Goal: Obtain resource: Obtain resource

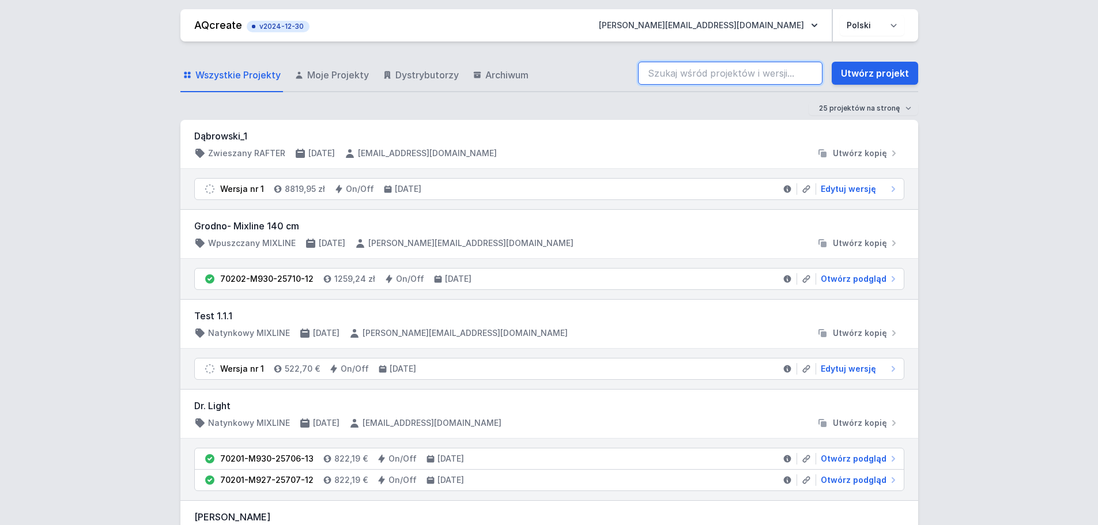
click at [711, 69] on input "search" at bounding box center [730, 73] width 184 height 23
paste input "70201-M930-25605-13"
type input "70201-M930-25605-13"
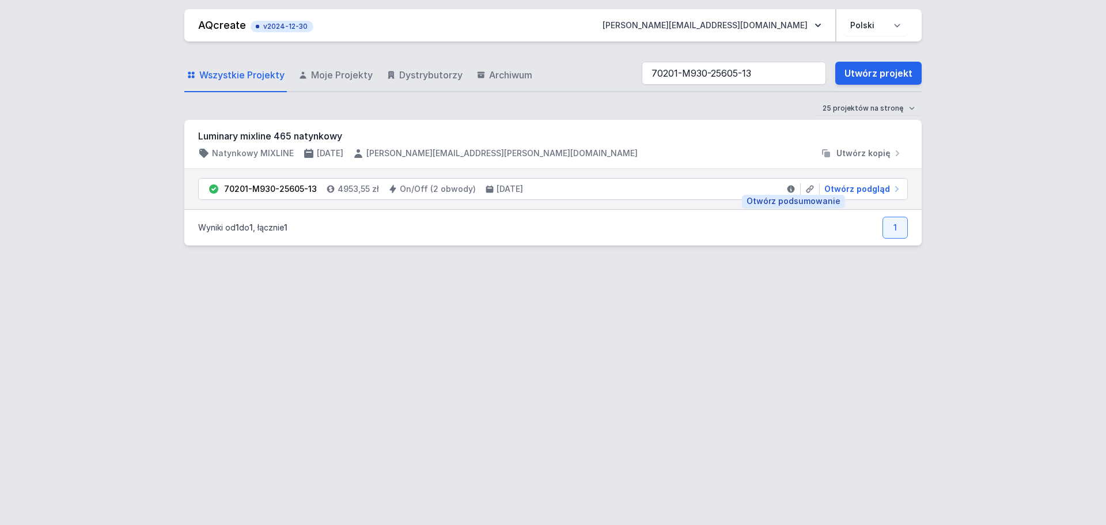
click at [792, 187] on icon at bounding box center [791, 189] width 7 height 7
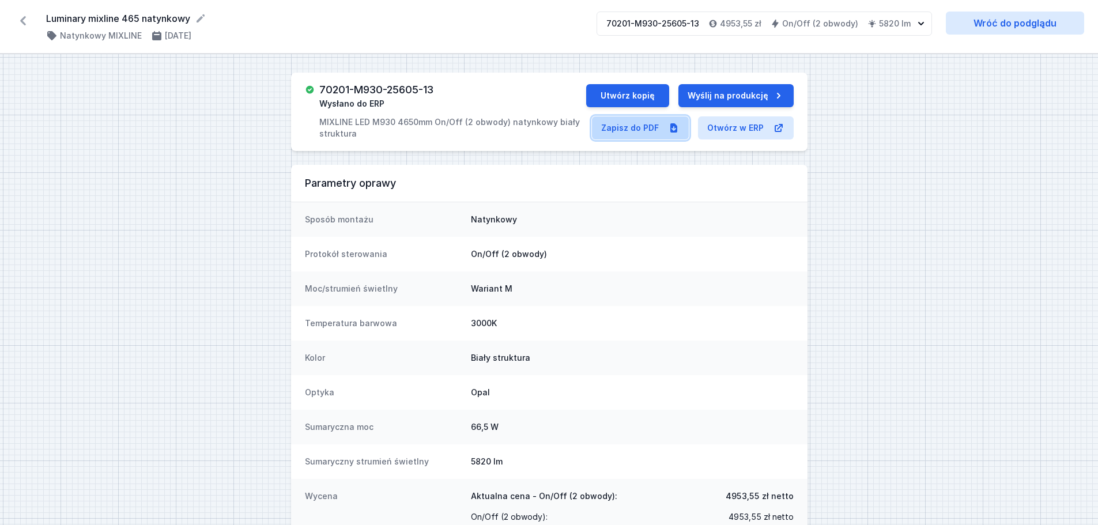
click at [627, 133] on link "Zapisz do PDF" at bounding box center [640, 127] width 97 height 23
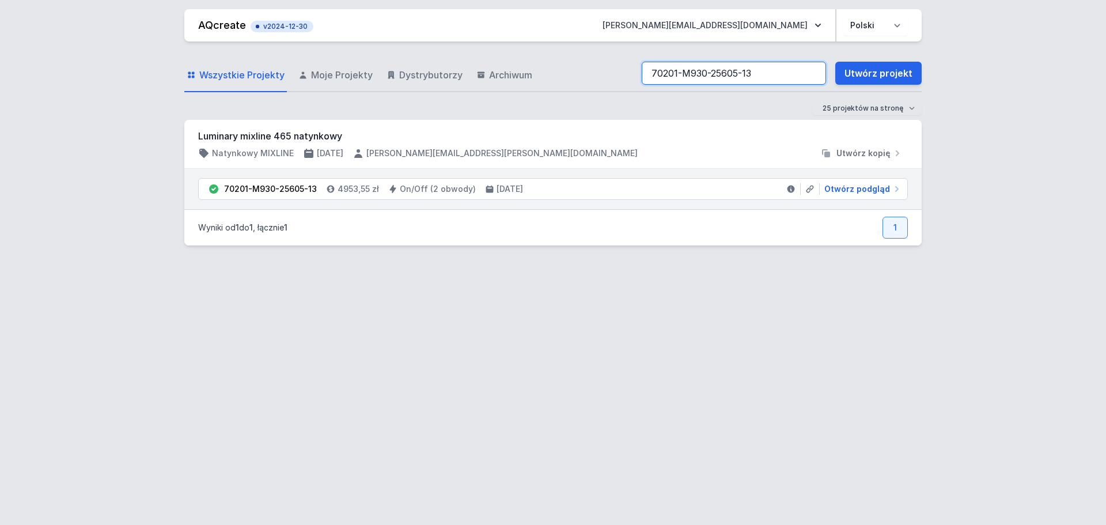
drag, startPoint x: 775, startPoint y: 70, endPoint x: 628, endPoint y: 72, distance: 147.5
click at [628, 72] on div "Wszystkie Projekty Moje Projekty Dystrybutorzy Archiwum 70201-M930-25605-13 Utw…" at bounding box center [553, 73] width 738 height 37
paste input "6"
type input "70201-M930-25606-13"
click at [786, 187] on link at bounding box center [791, 189] width 19 height 12
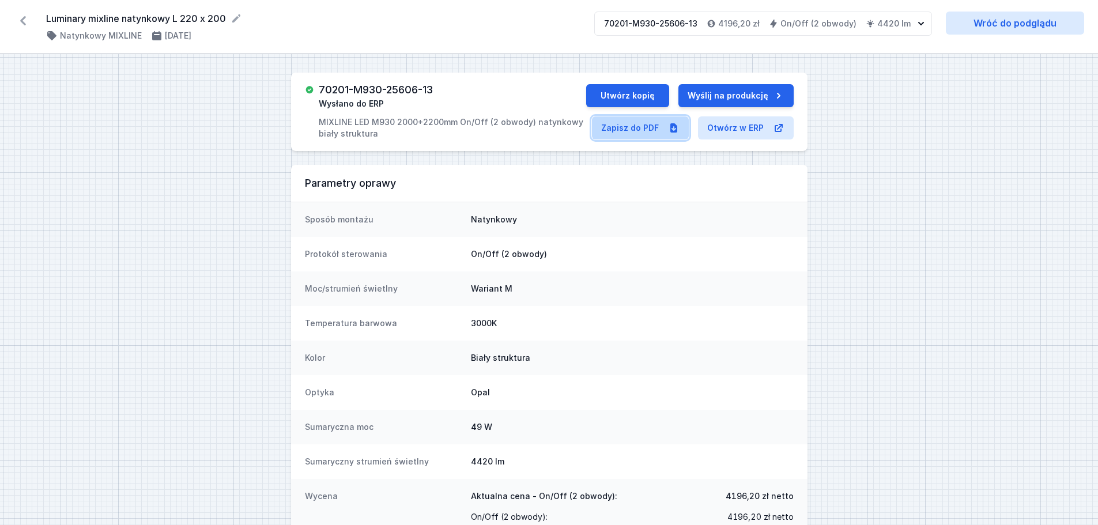
click at [618, 129] on link "Zapisz do PDF" at bounding box center [640, 127] width 97 height 23
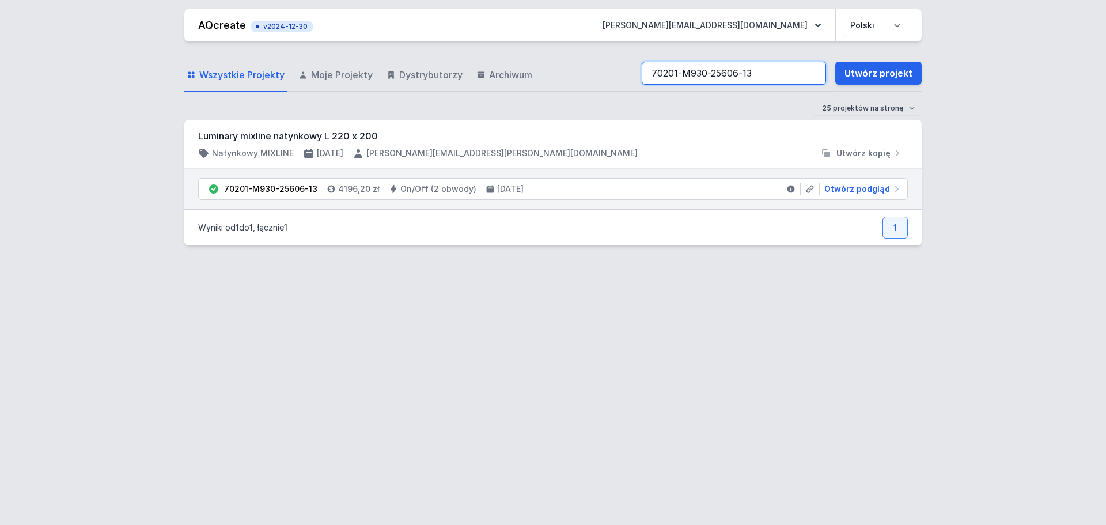
drag, startPoint x: 772, startPoint y: 73, endPoint x: 600, endPoint y: 71, distance: 171.7
click at [602, 71] on div "Wszystkie Projekty Moje Projekty Dystrybutorzy Archiwum 70201-M930-25606-13 Utw…" at bounding box center [553, 73] width 738 height 37
paste input "40-25489"
type input "70201-M940-25489-13"
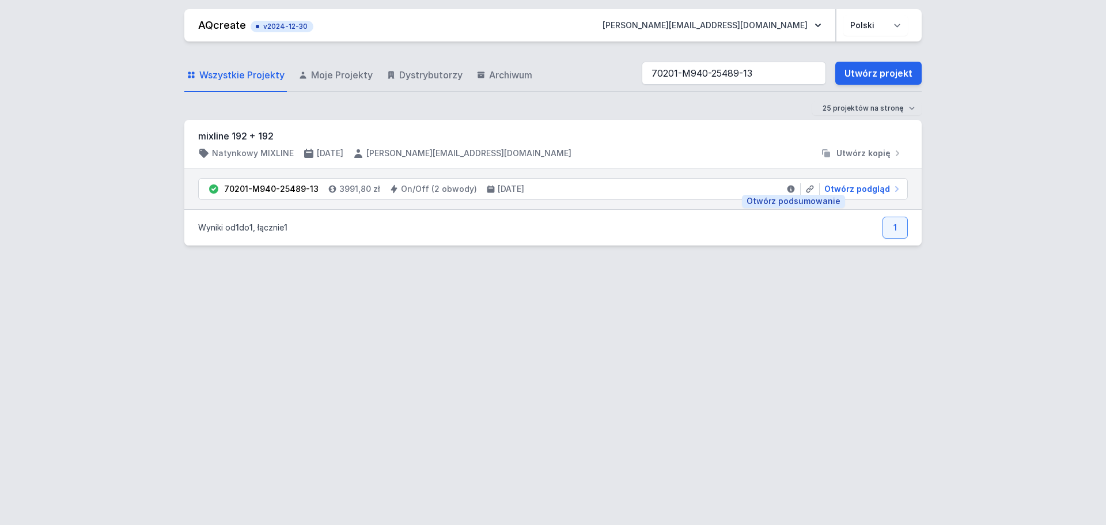
click at [792, 189] on icon at bounding box center [791, 189] width 7 height 7
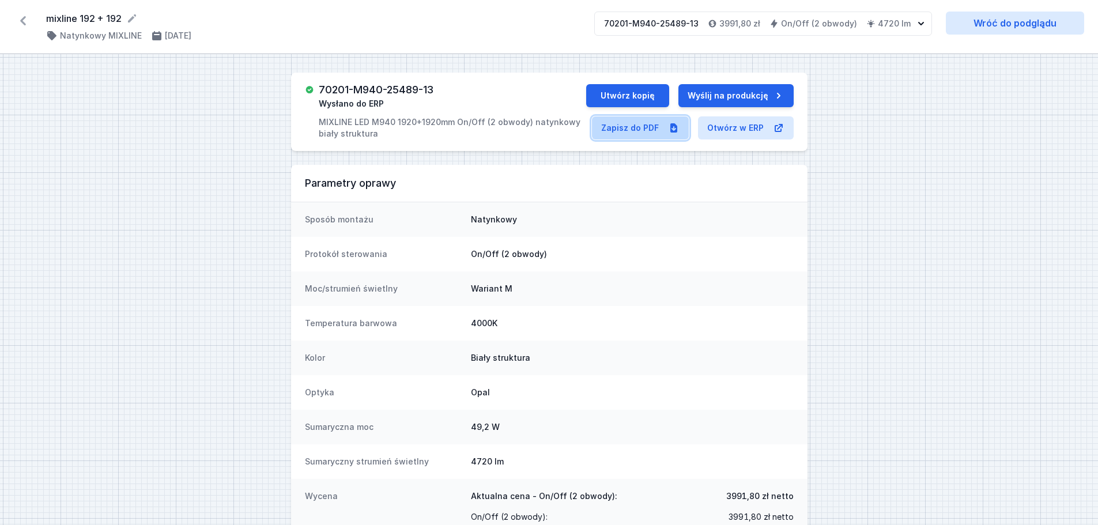
click at [644, 127] on link "Zapisz do PDF" at bounding box center [640, 127] width 97 height 23
